Goal: Register for event/course

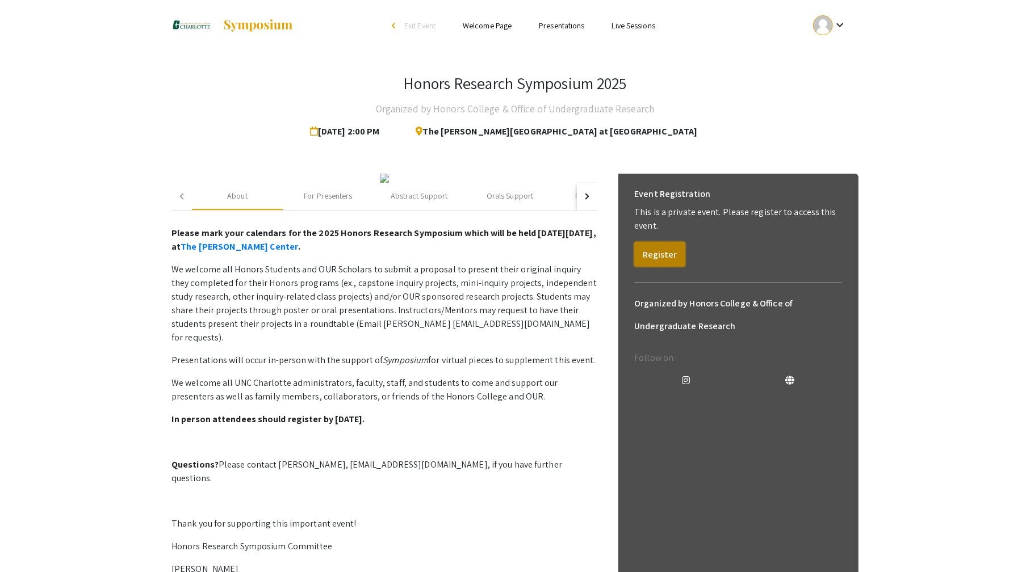
click at [657, 257] on button "Register" at bounding box center [659, 254] width 51 height 25
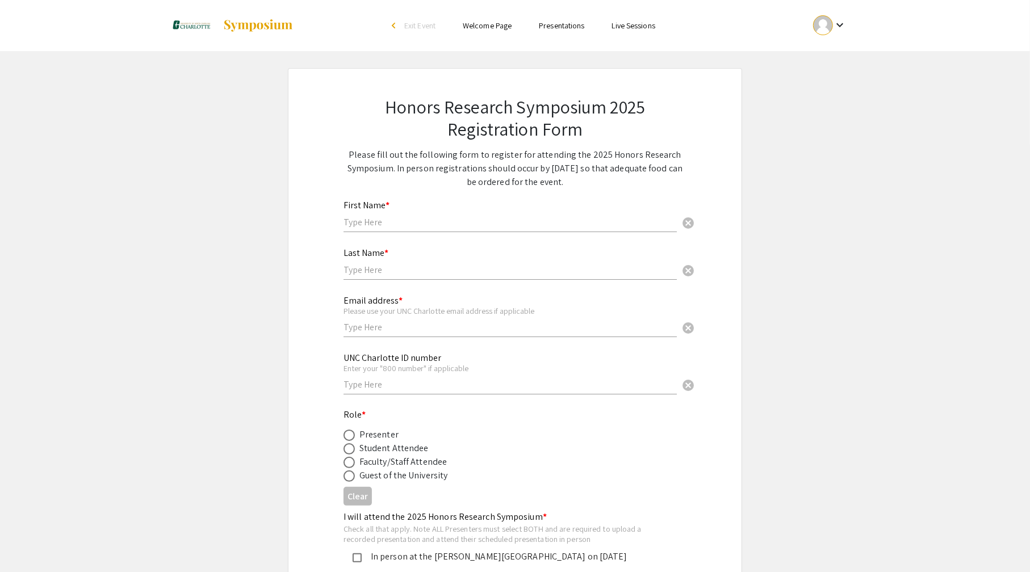
click at [392, 225] on input "text" at bounding box center [510, 222] width 333 height 12
type input "[PERSON_NAME]"
click at [382, 270] on input "text" at bounding box center [510, 270] width 333 height 12
type input "[PERSON_NAME]"
click at [416, 329] on input "text" at bounding box center [510, 327] width 333 height 12
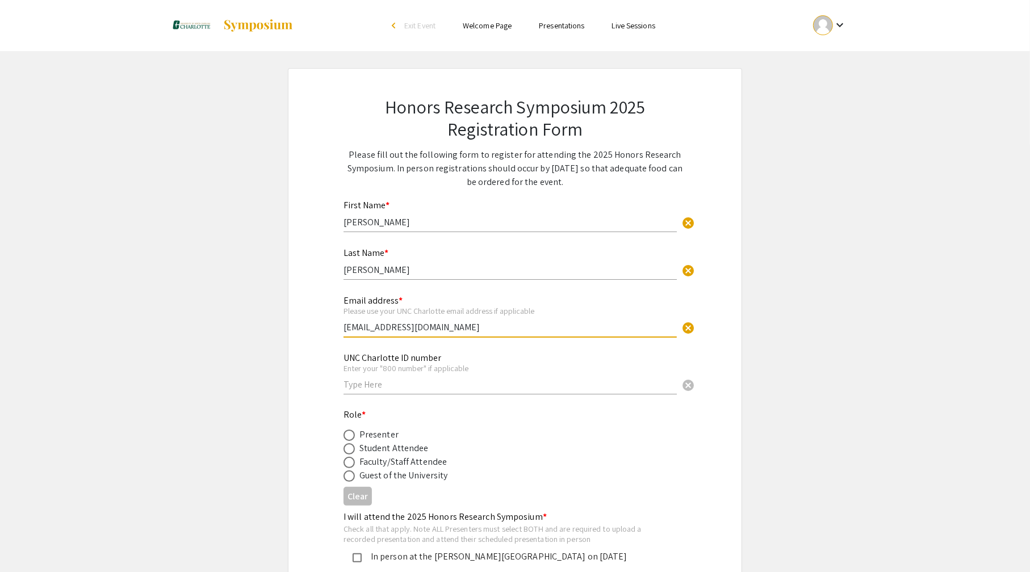
type input "[EMAIL_ADDRESS][DOMAIN_NAME]"
click at [428, 386] on input "text" at bounding box center [510, 385] width 333 height 12
type input "801402366"
click at [349, 434] on span at bounding box center [349, 435] width 11 height 11
click at [349, 434] on input "radio" at bounding box center [349, 435] width 11 height 11
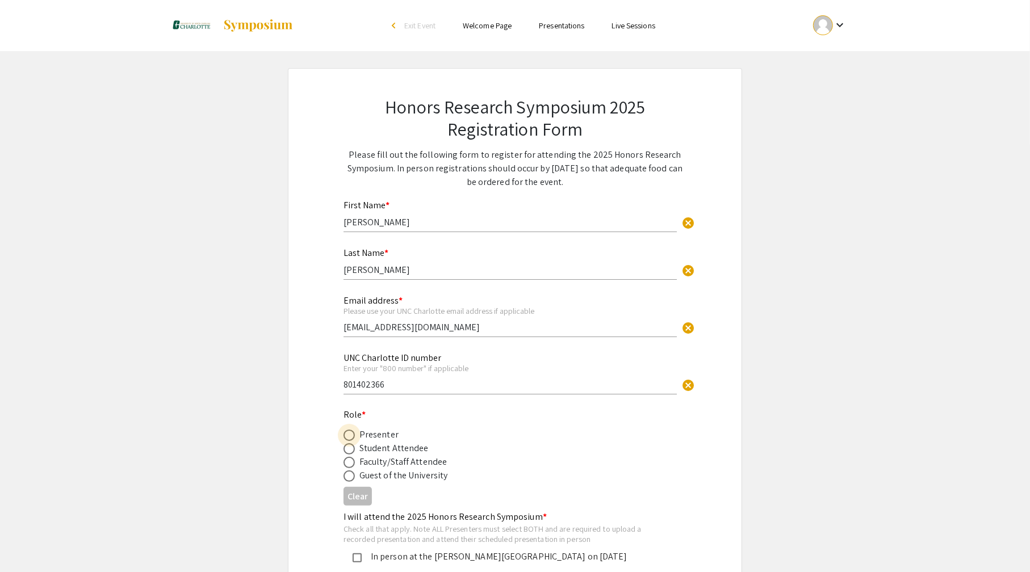
radio input "true"
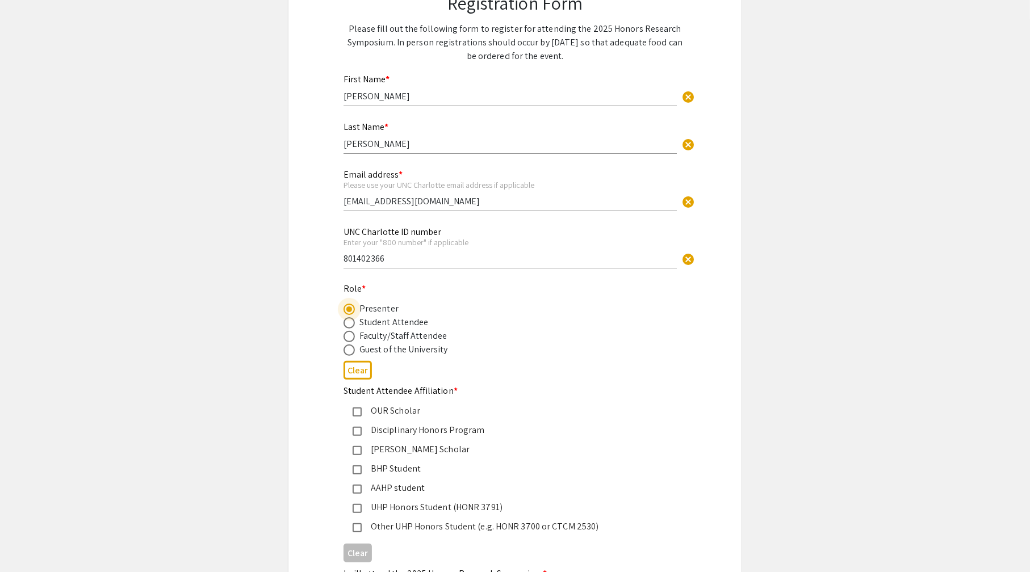
scroll to position [128, 0]
click at [356, 508] on mat-pseudo-checkbox at bounding box center [357, 507] width 9 height 9
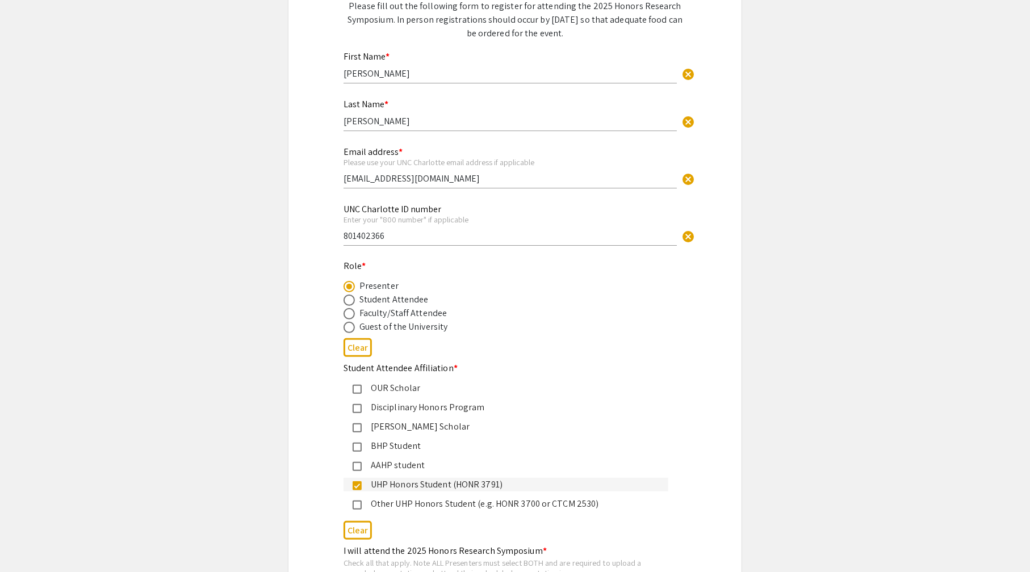
scroll to position [149, 0]
click at [467, 506] on div "Other UHP Honors Student (e.g. HONR 3700 or CTCM 2530)" at bounding box center [511, 505] width 298 height 14
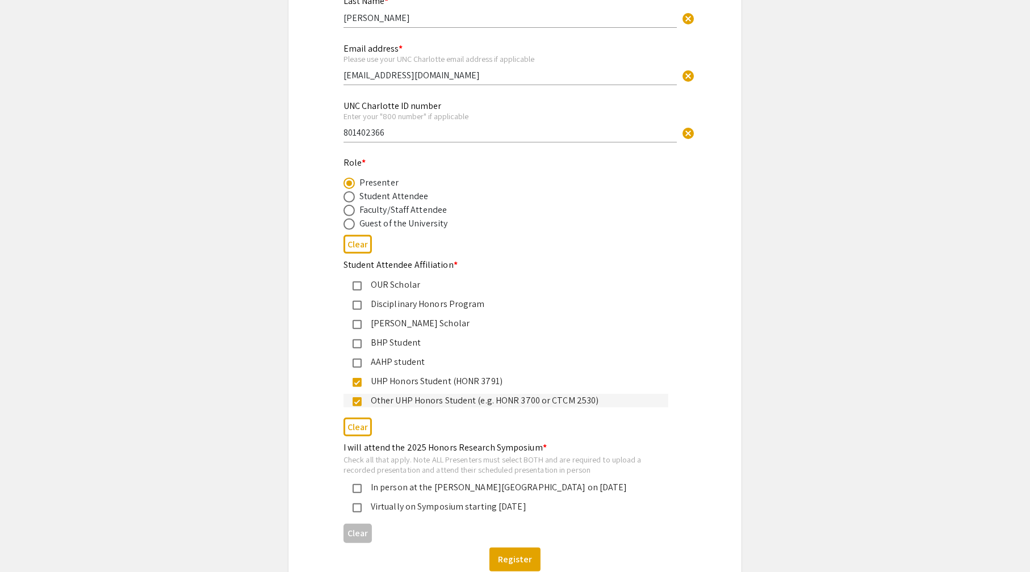
scroll to position [279, 0]
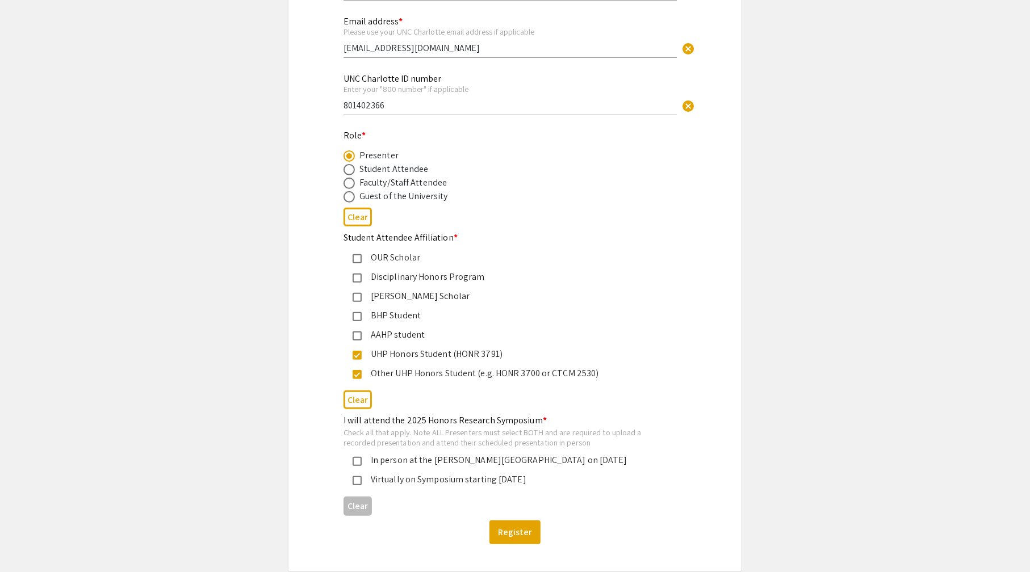
click at [359, 355] on mat-pseudo-checkbox at bounding box center [357, 355] width 9 height 9
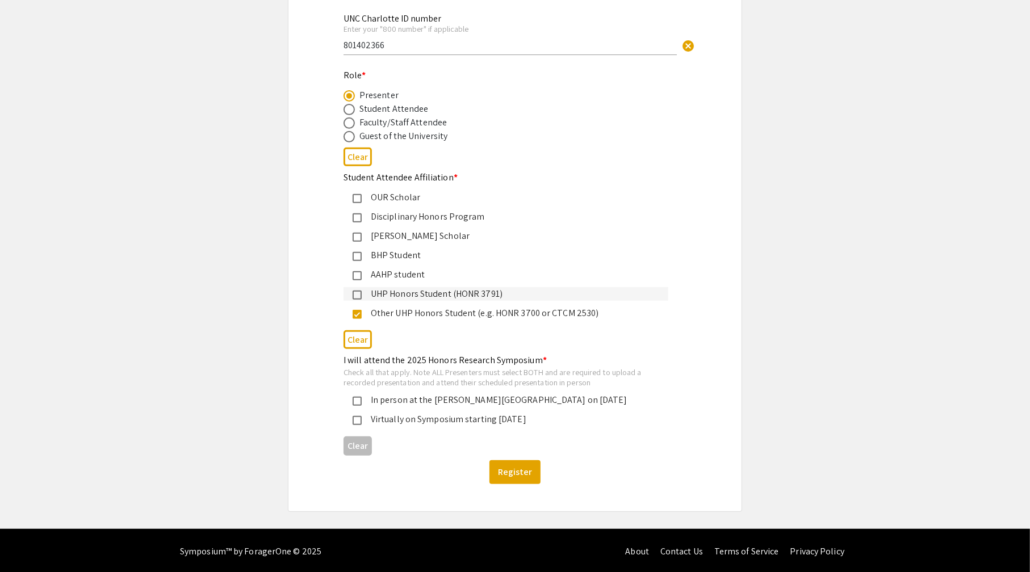
scroll to position [341, 0]
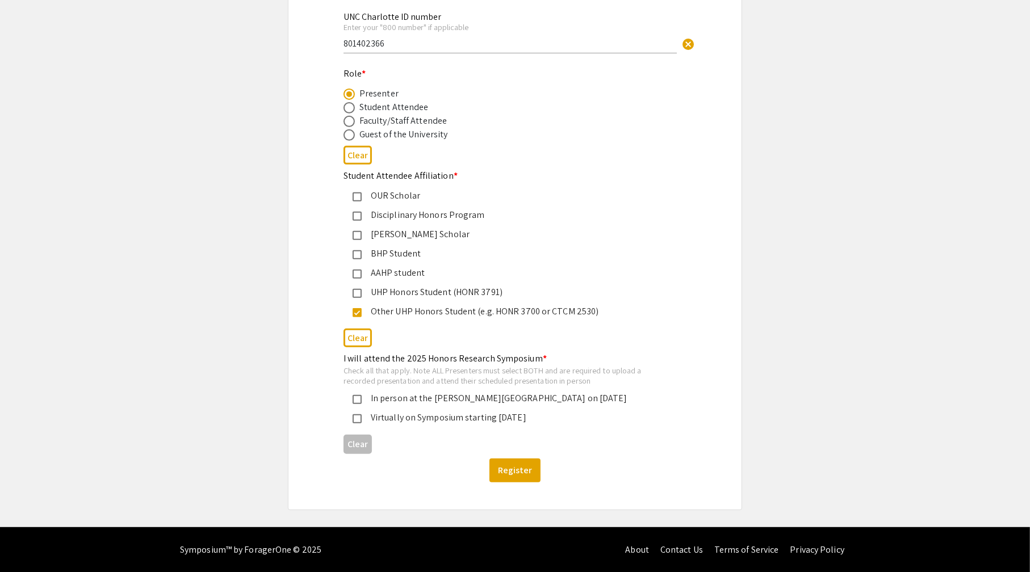
click at [356, 400] on mat-pseudo-checkbox at bounding box center [357, 399] width 9 height 9
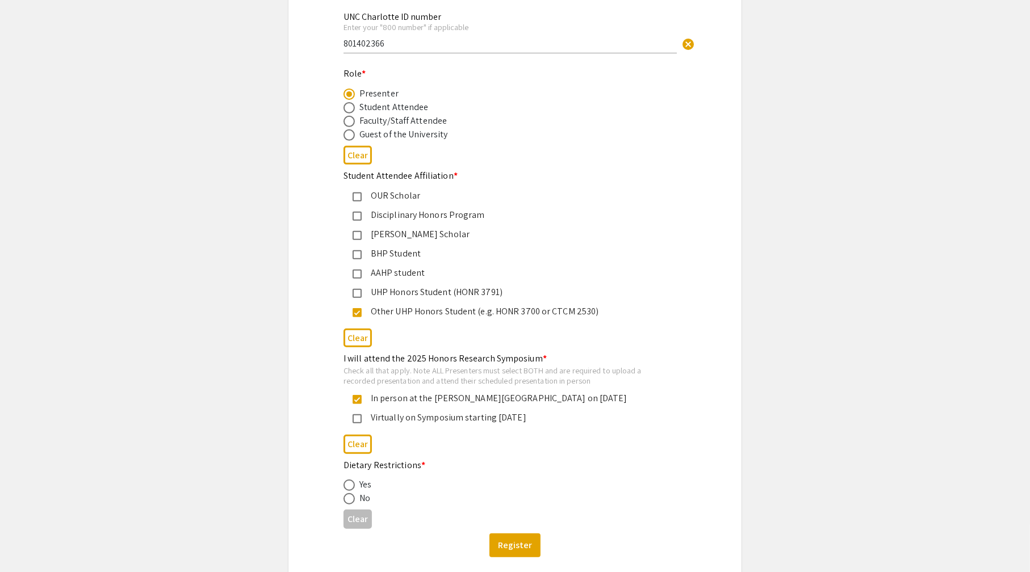
click at [349, 498] on span at bounding box center [349, 499] width 11 height 11
click at [349, 498] on input "radio" at bounding box center [349, 499] width 11 height 11
radio input "true"
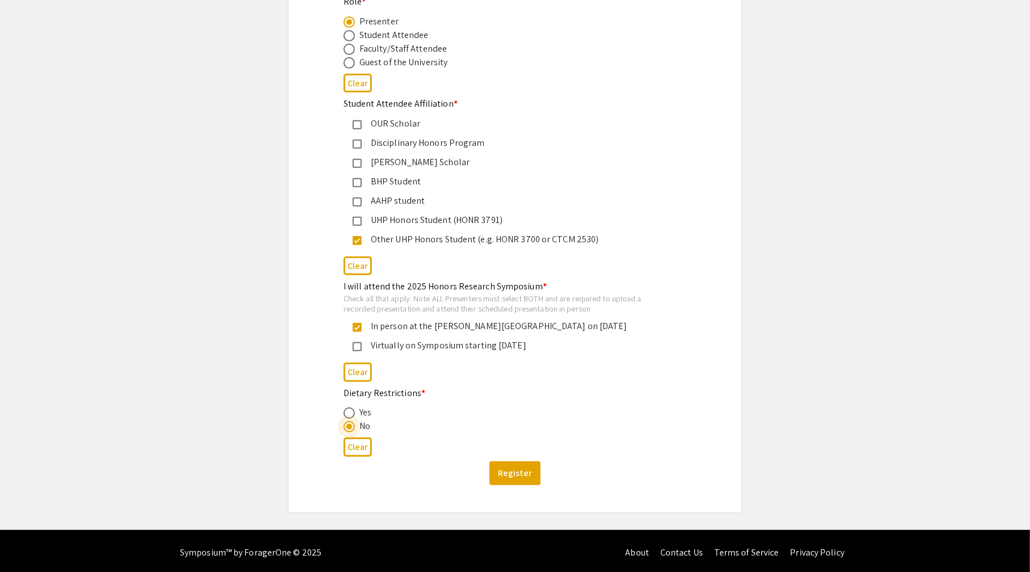
scroll to position [413, 0]
click at [661, 374] on div "Clear" at bounding box center [515, 373] width 343 height 28
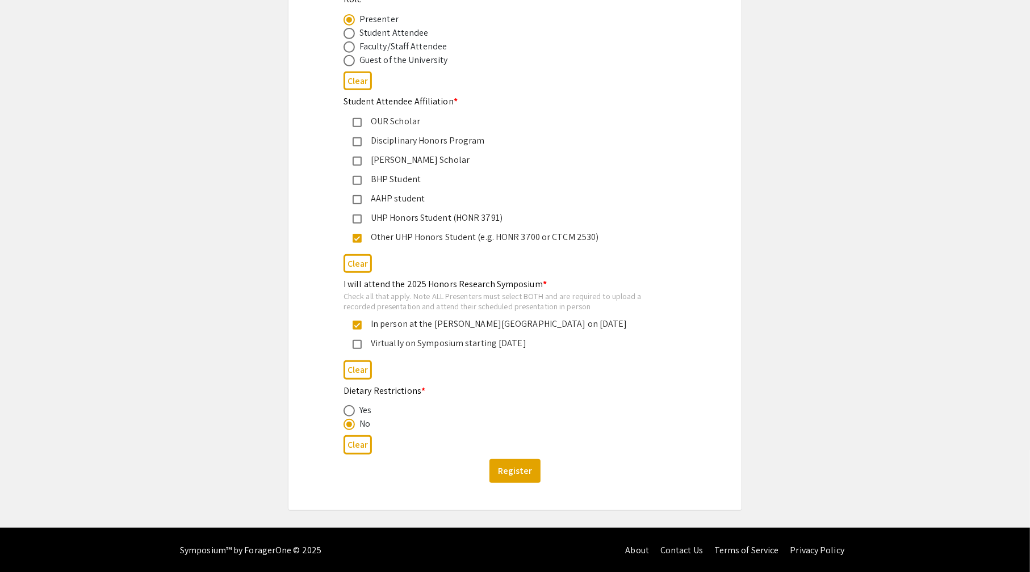
scroll to position [415, 0]
click at [354, 181] on mat-pseudo-checkbox at bounding box center [357, 181] width 9 height 9
click at [357, 181] on mat-pseudo-checkbox at bounding box center [357, 181] width 9 height 9
click at [357, 341] on mat-pseudo-checkbox at bounding box center [357, 345] width 9 height 9
click at [515, 470] on button "Register" at bounding box center [515, 472] width 51 height 24
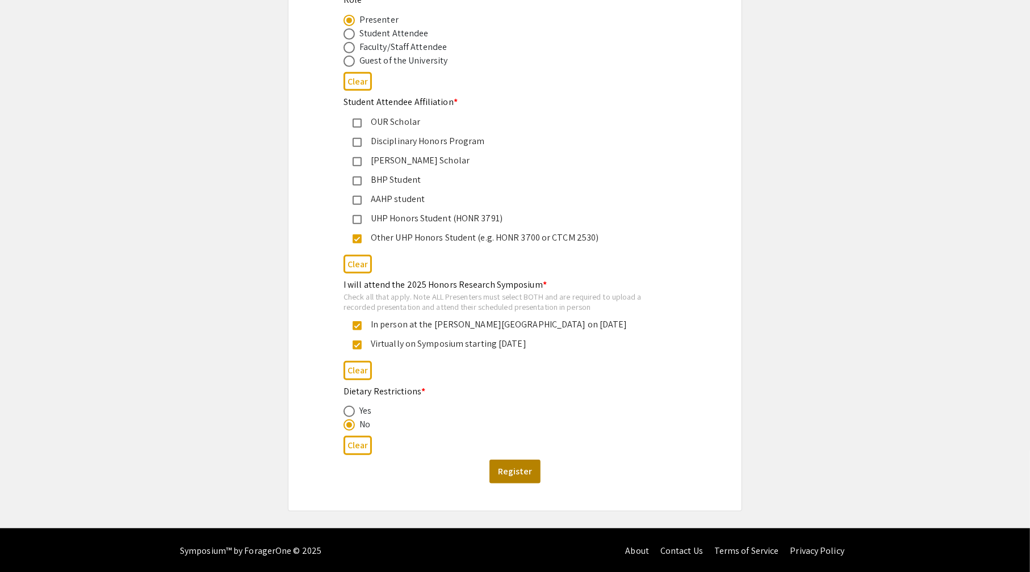
scroll to position [0, 0]
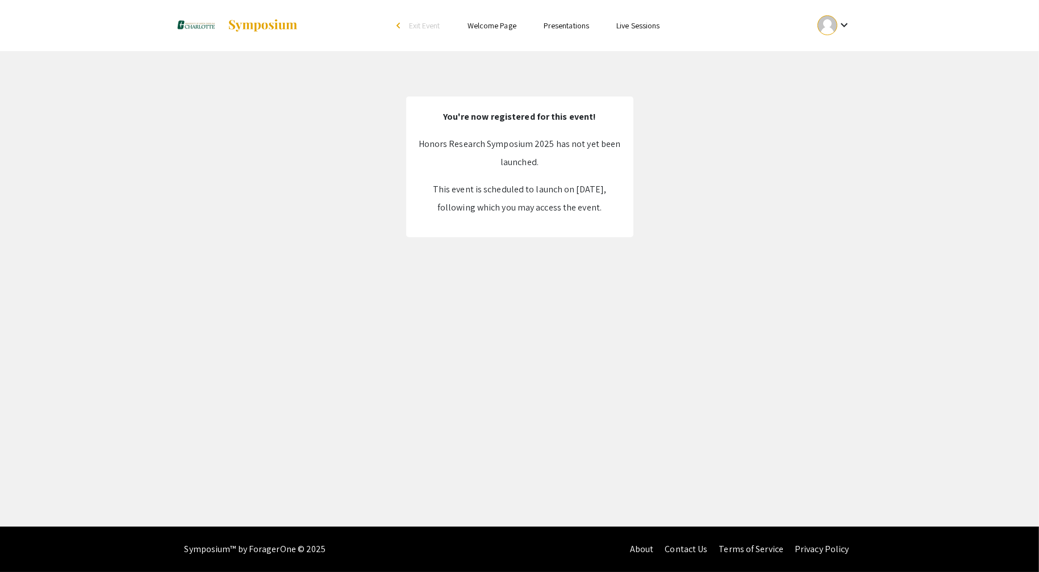
click at [499, 27] on link "Welcome Page" at bounding box center [491, 25] width 49 height 10
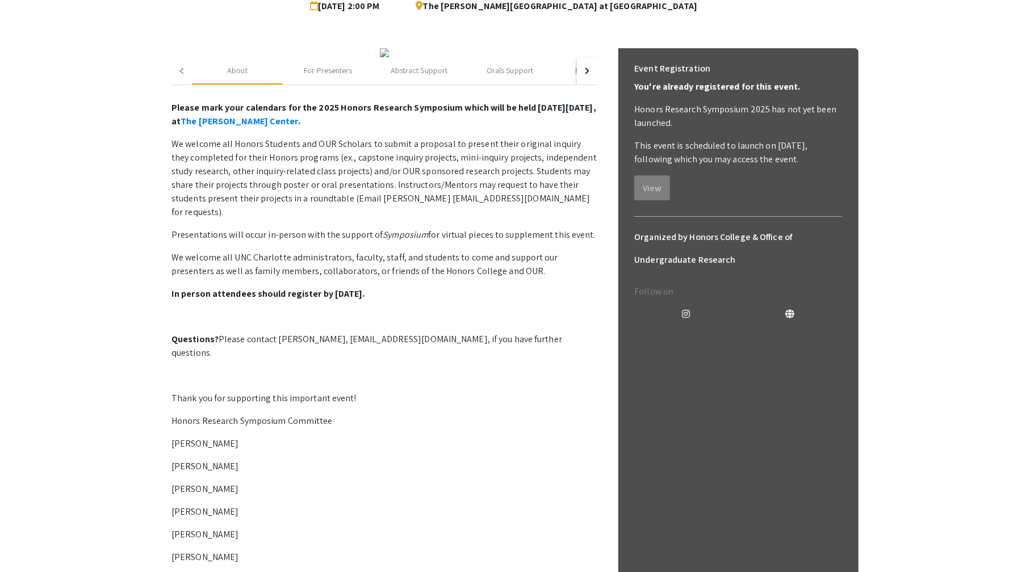
scroll to position [125, 0]
click at [584, 85] on button "button" at bounding box center [587, 71] width 20 height 27
click at [178, 85] on button "button" at bounding box center [182, 71] width 20 height 27
click at [323, 77] on div "For Presenters" at bounding box center [328, 71] width 48 height 12
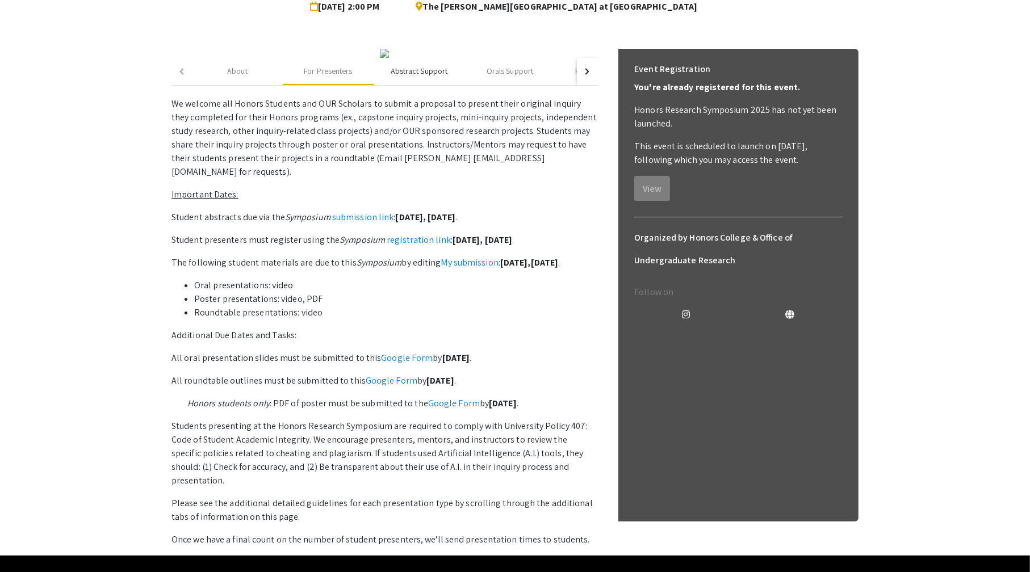
click at [398, 77] on div "Abstract Support" at bounding box center [419, 71] width 57 height 12
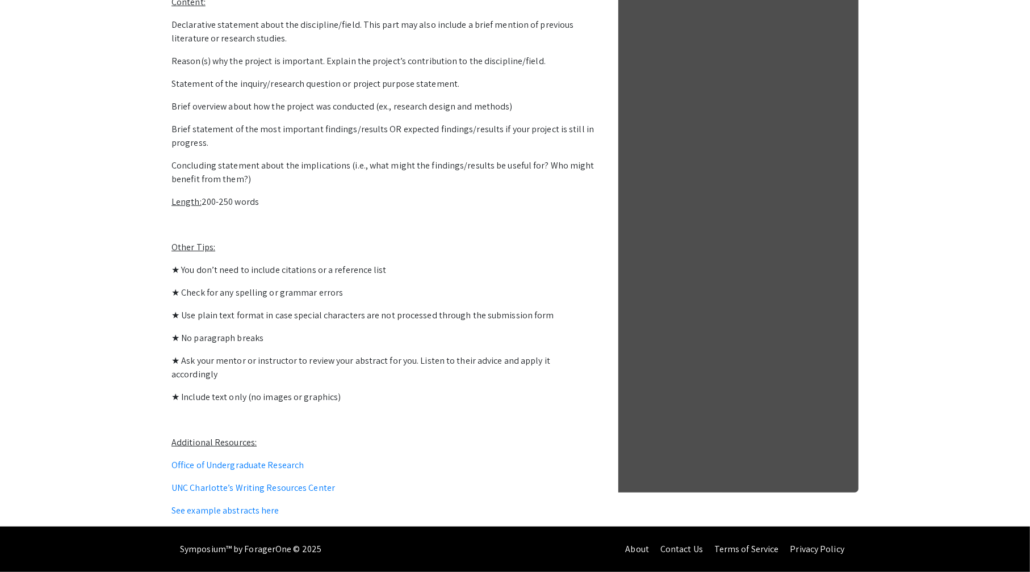
scroll to position [730, 0]
click at [225, 519] on div "General Guidelines for Writing a Symposium Abstract Purpose: Provide the sympos…" at bounding box center [385, 125] width 426 height 804
click at [228, 512] on link "See example abstracts here" at bounding box center [226, 511] width 108 height 12
click at [568, 254] on p "Other Tips:" at bounding box center [385, 248] width 426 height 14
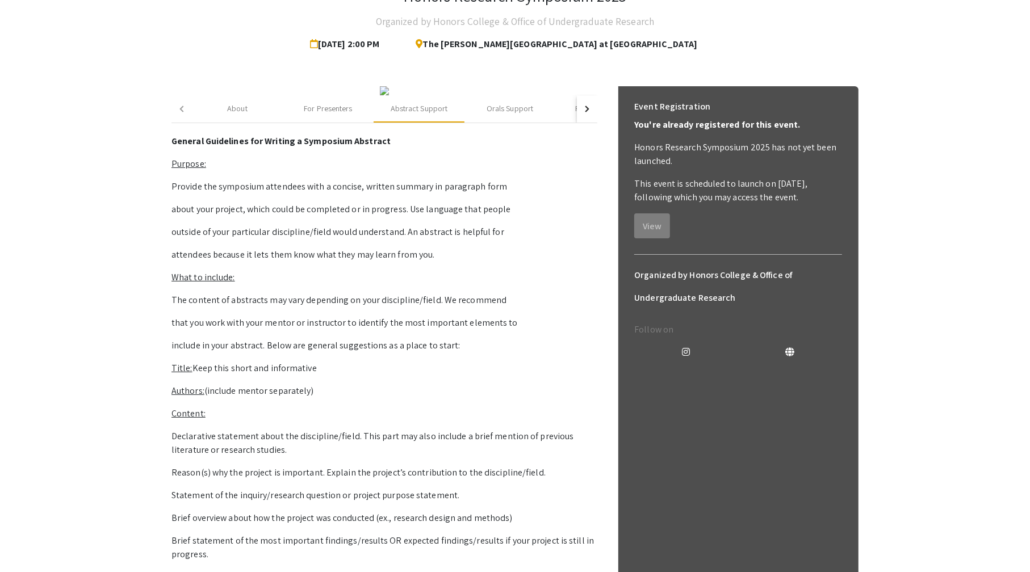
scroll to position [0, 0]
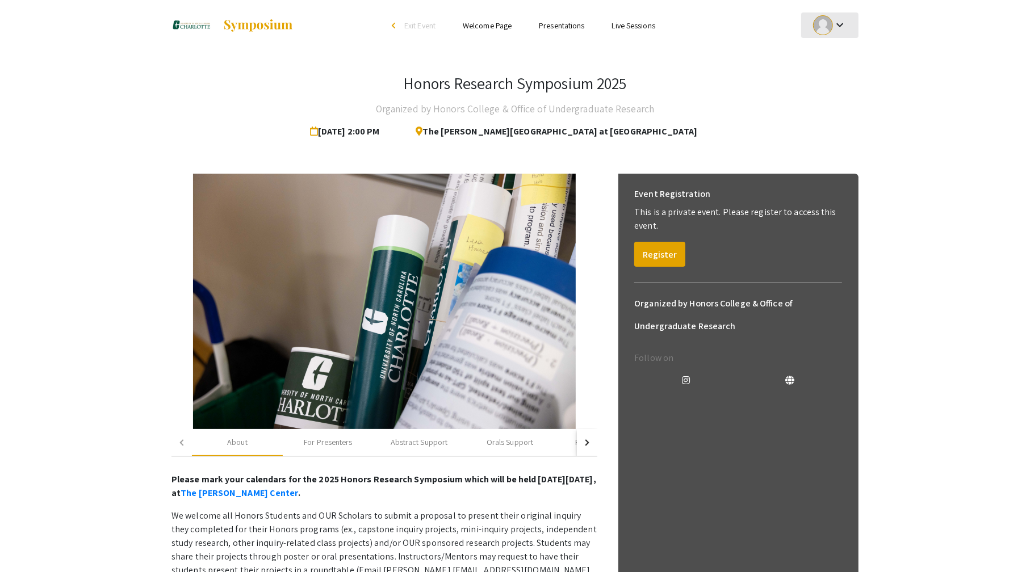
click at [836, 28] on mat-icon "keyboard_arrow_down" at bounding box center [840, 25] width 14 height 14
click at [832, 56] on button "My Account" at bounding box center [836, 56] width 70 height 27
